Goal: Information Seeking & Learning: Learn about a topic

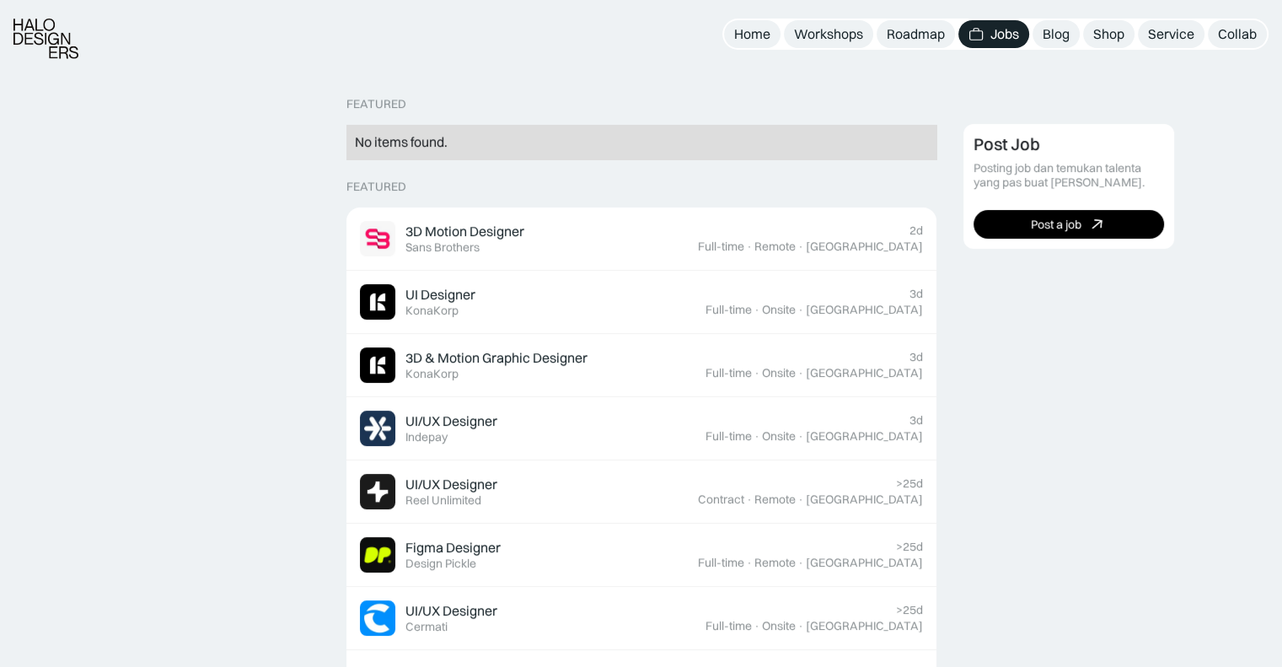
scroll to position [364, 0]
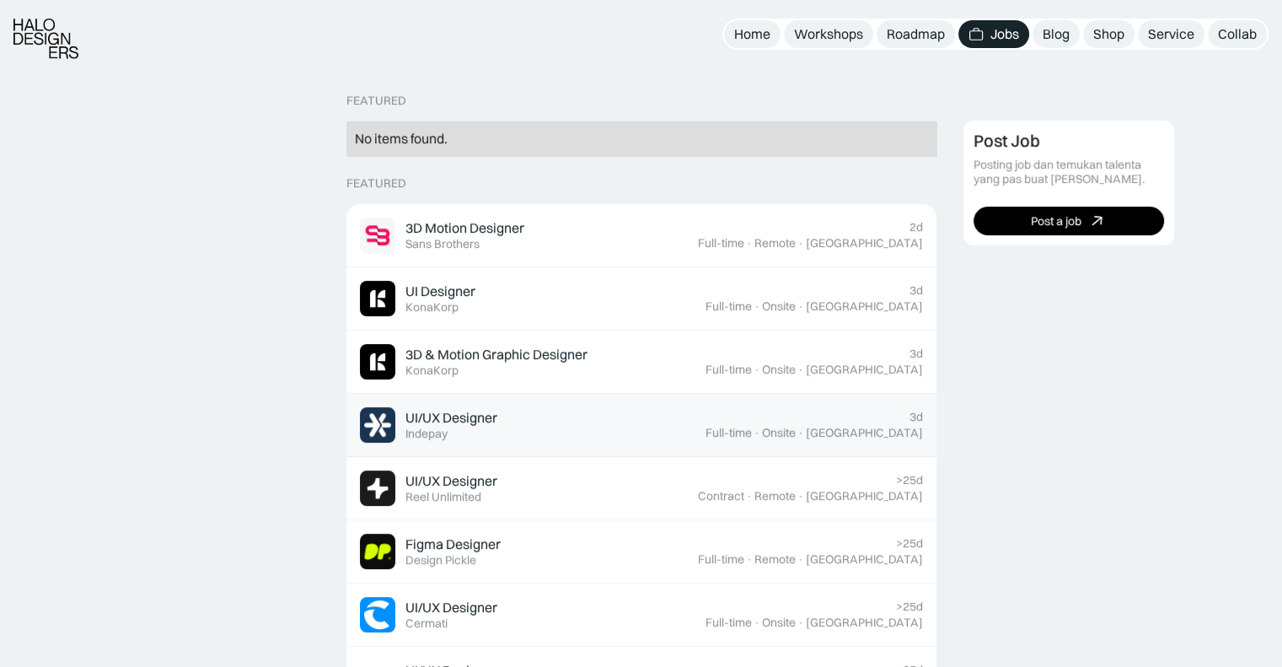
click at [523, 423] on div "UI/UX Designer Featured Indepay" at bounding box center [533, 424] width 346 height 35
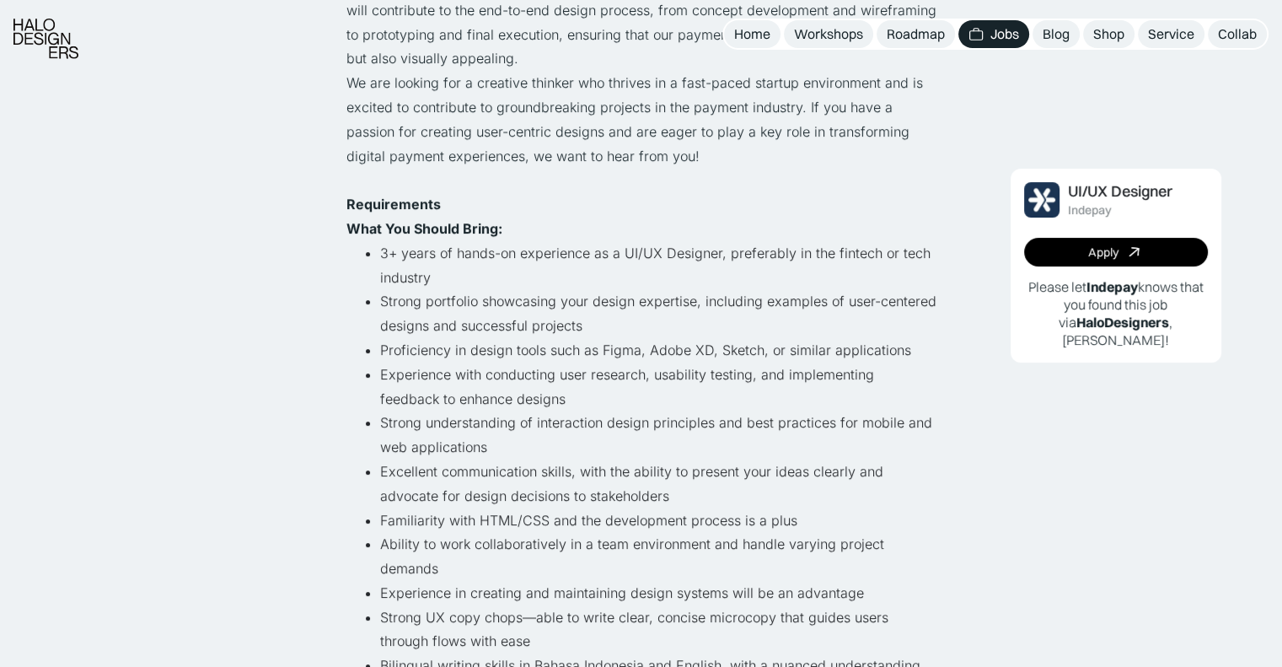
scroll to position [408, 0]
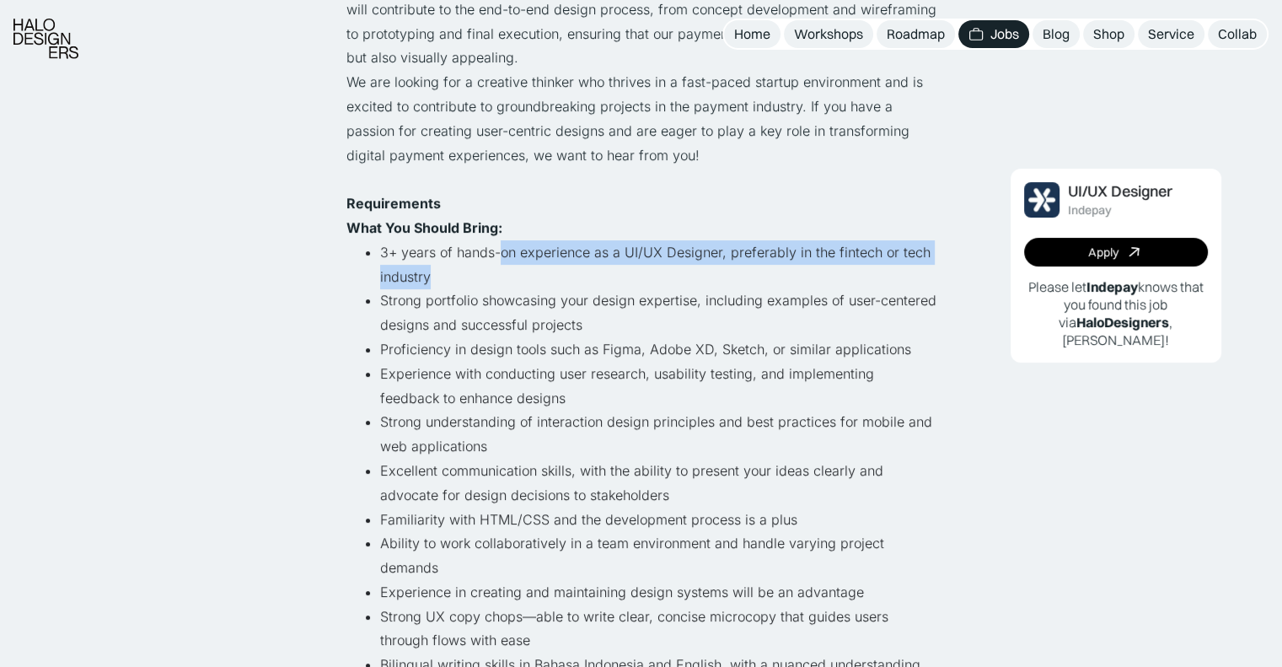
drag, startPoint x: 496, startPoint y: 253, endPoint x: 512, endPoint y: 272, distance: 25.1
click at [512, 272] on li "3+ years of hands-on experience as a UI/UX Designer, preferably in the fintech …" at bounding box center [658, 264] width 556 height 49
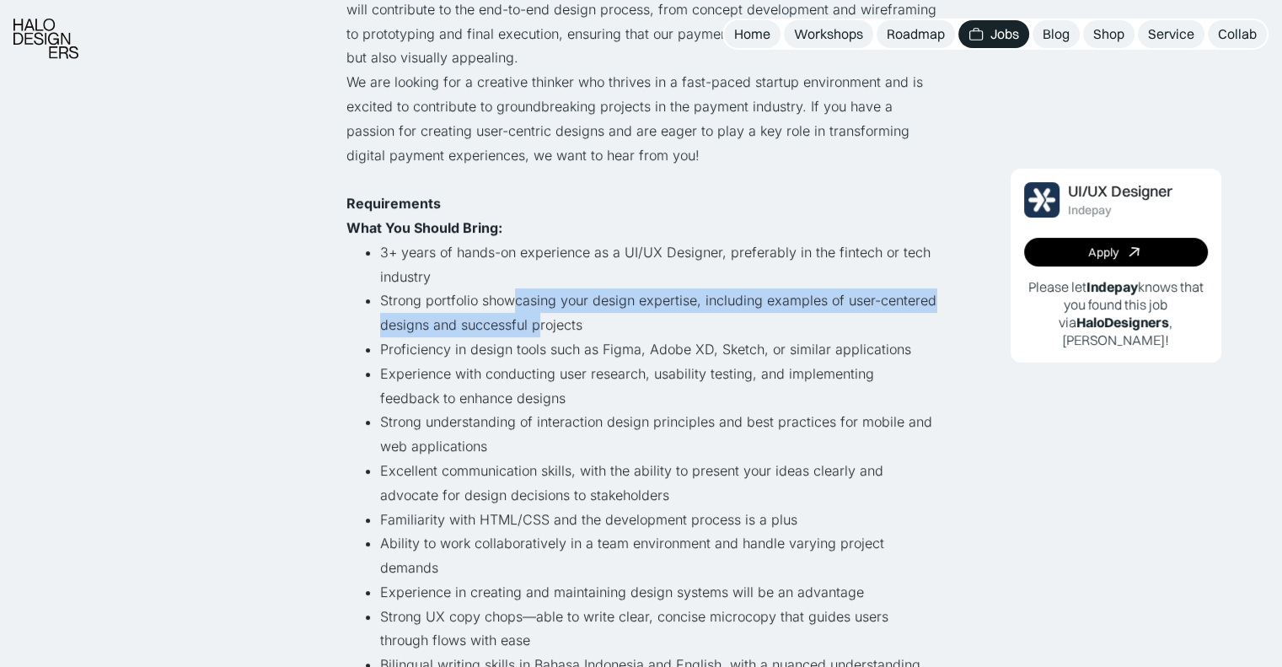
drag, startPoint x: 512, startPoint y: 304, endPoint x: 538, endPoint y: 329, distance: 35.2
click at [538, 329] on li "Strong portfolio showcasing your design expertise, including examples of user-c…" at bounding box center [658, 312] width 556 height 49
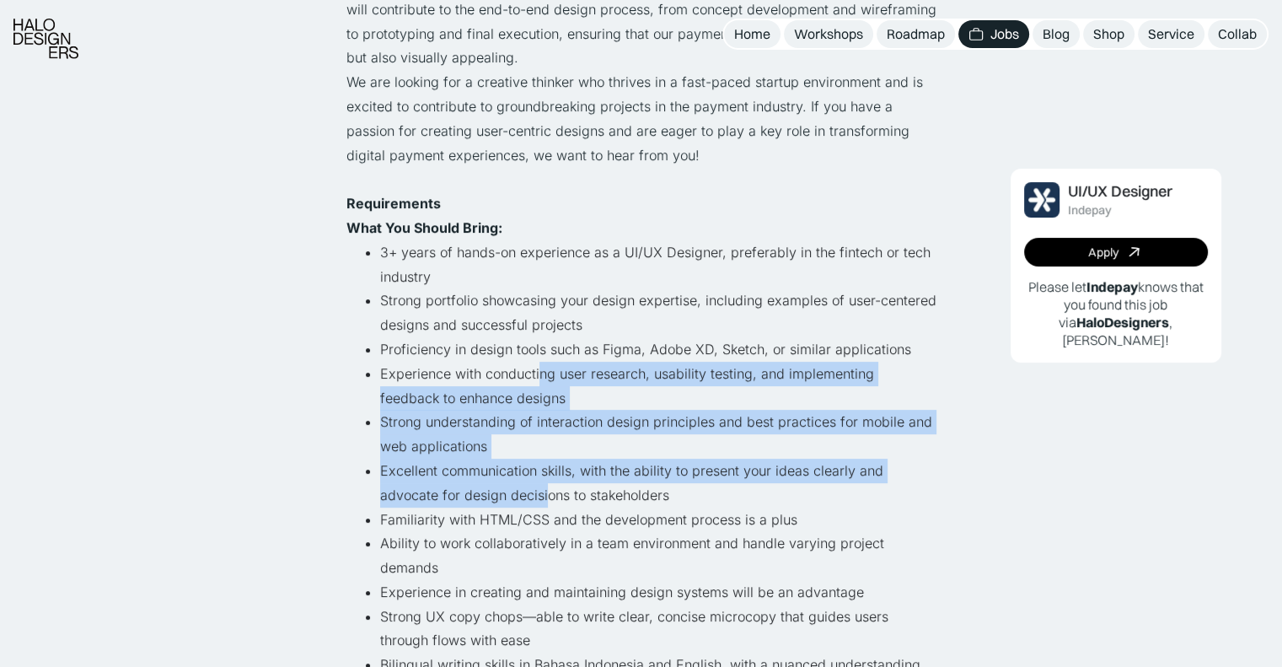
drag, startPoint x: 536, startPoint y: 369, endPoint x: 542, endPoint y: 494, distance: 124.9
click at [542, 494] on ul "3+ years of hands-on experience as a UI/UX Designer, preferably in the fintech …" at bounding box center [641, 482] width 590 height 485
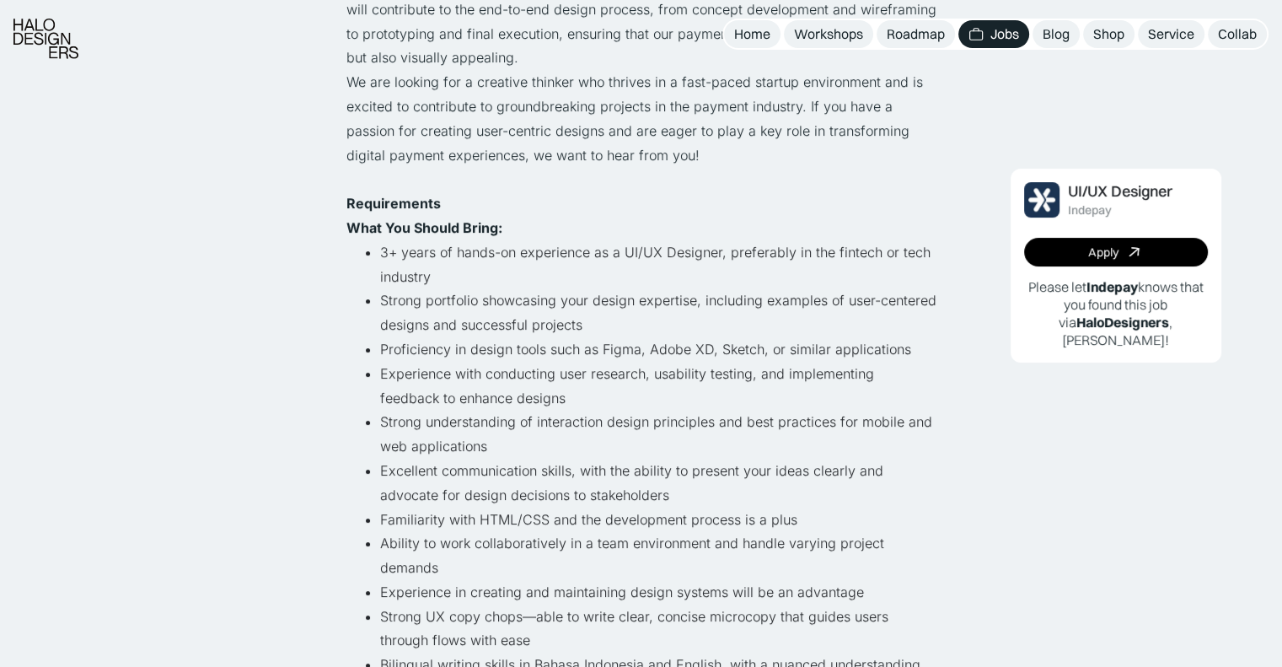
click at [546, 538] on li "Ability to work collaboratively in a team environment and handle varying projec…" at bounding box center [658, 555] width 556 height 49
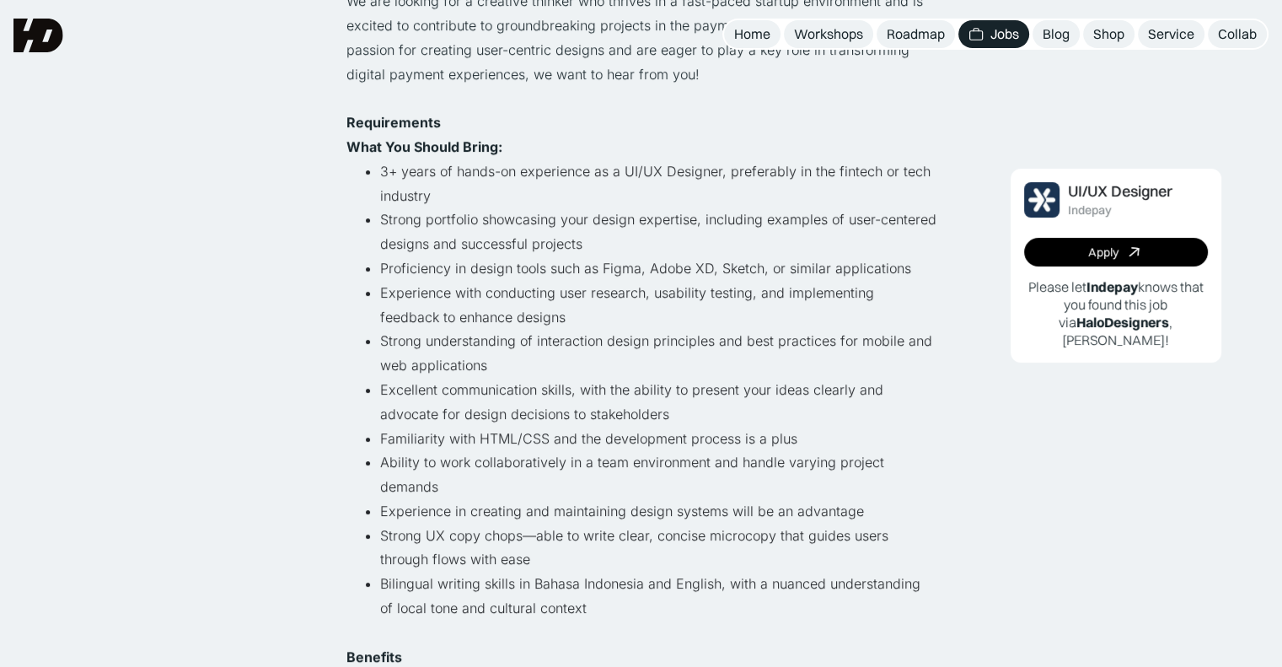
scroll to position [482, 0]
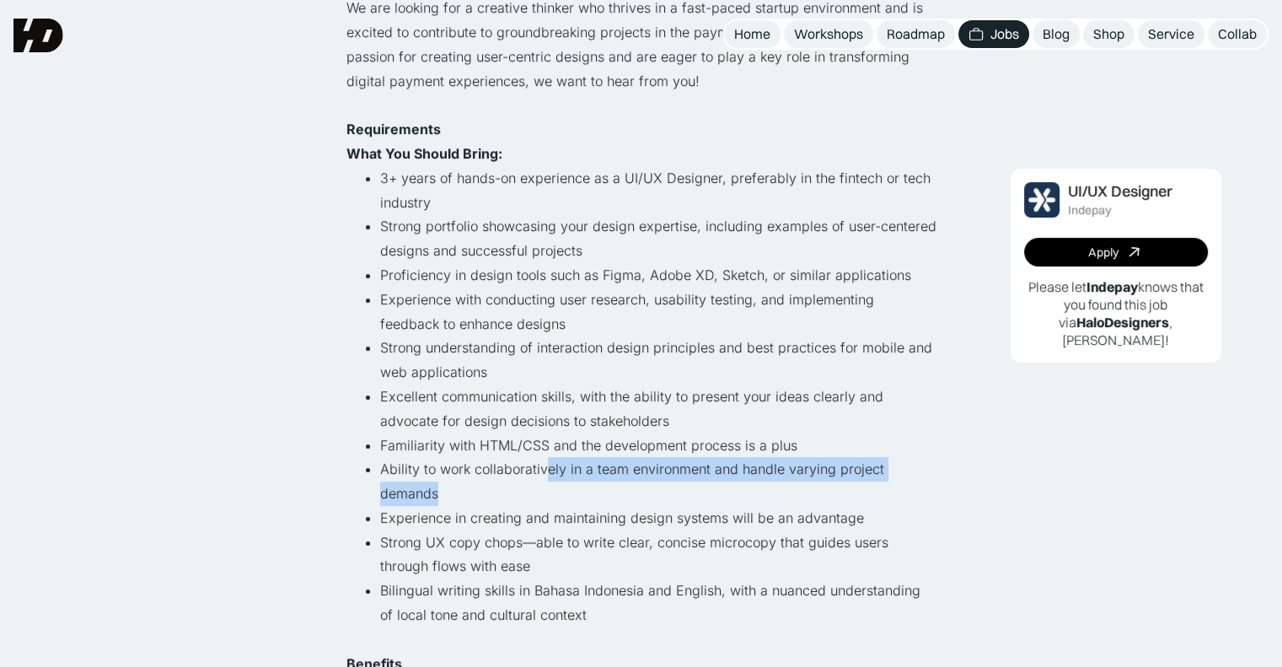
drag, startPoint x: 543, startPoint y: 468, endPoint x: 561, endPoint y: 488, distance: 27.4
click at [561, 488] on li "Ability to work collaboratively in a team environment and handle varying projec…" at bounding box center [658, 481] width 556 height 49
